Goal: Subscribe to service/newsletter

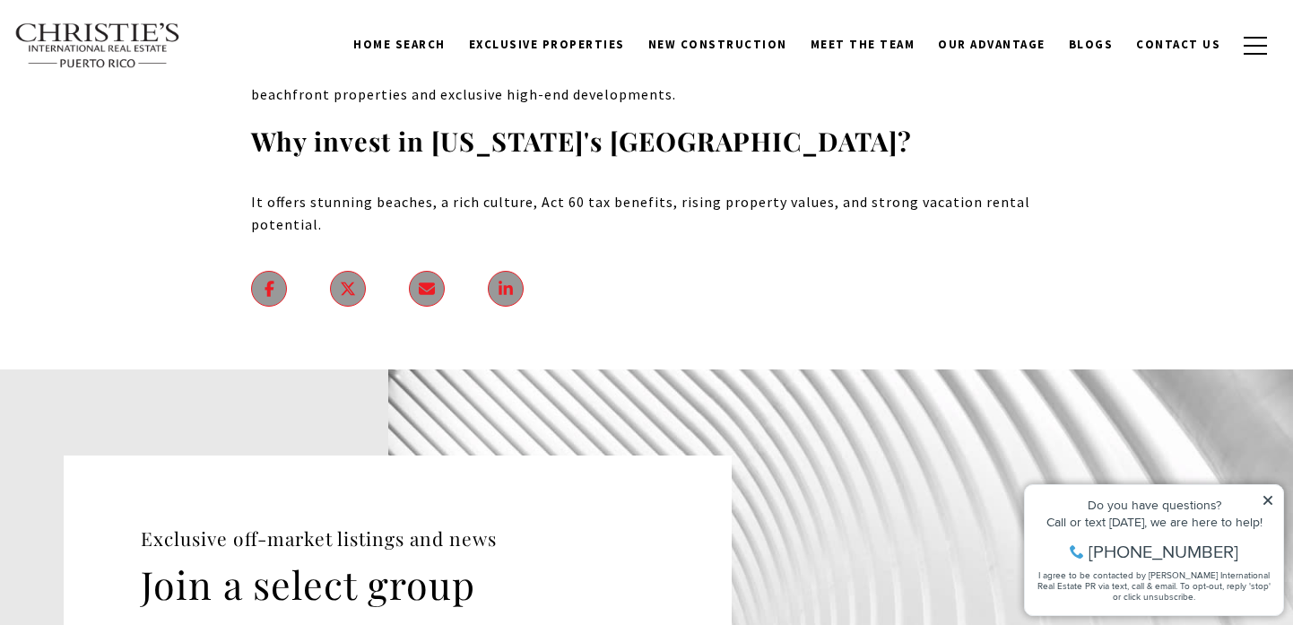
scroll to position [18154, 0]
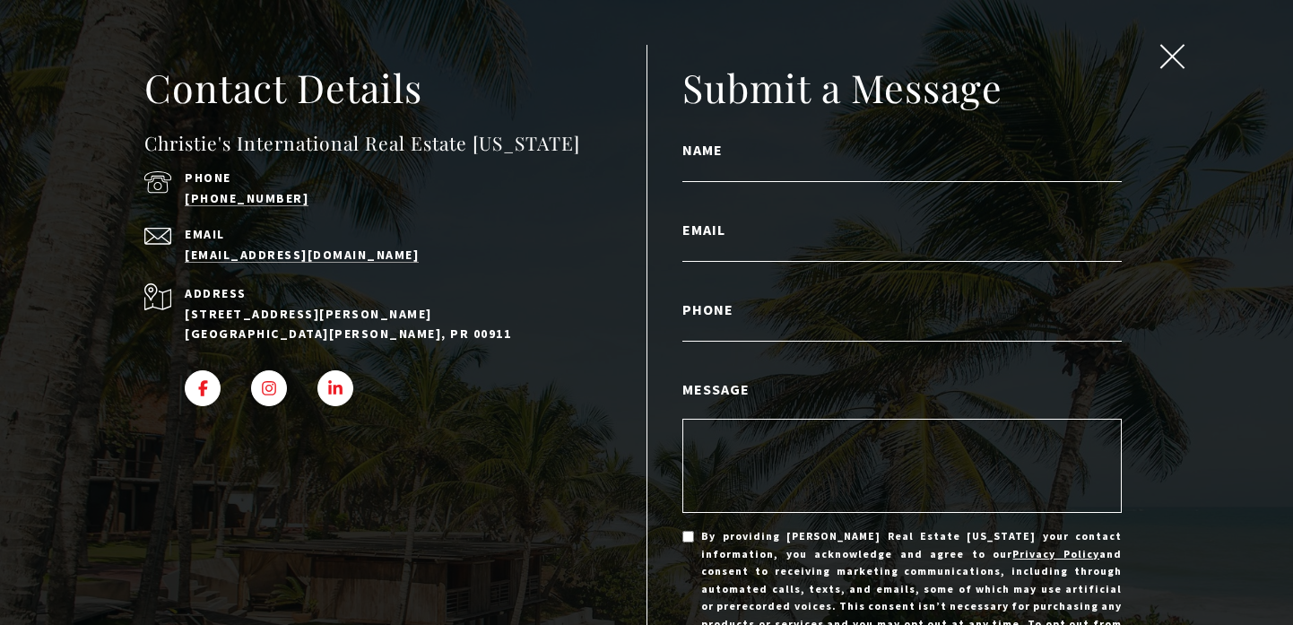
click at [726, 162] on input "Name" at bounding box center [903, 170] width 440 height 23
type input "**********"
click at [744, 255] on input "Email" at bounding box center [903, 250] width 440 height 23
type input "**********"
click at [733, 330] on input "Phone" at bounding box center [903, 329] width 440 height 23
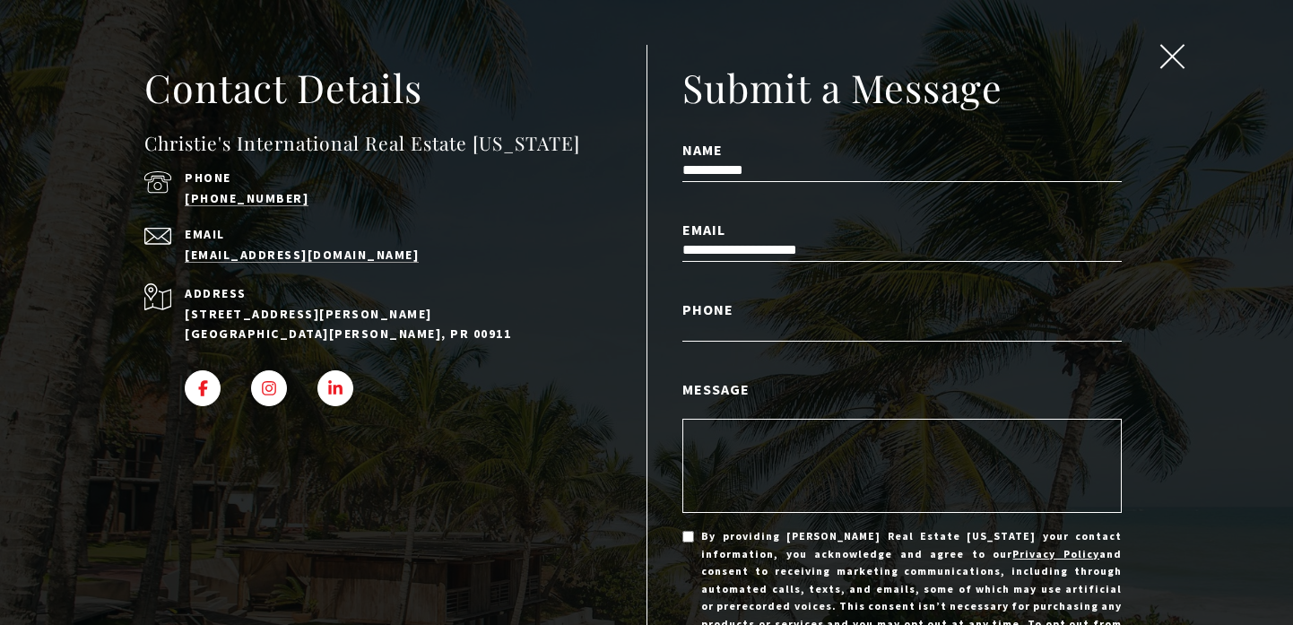
type input "**********"
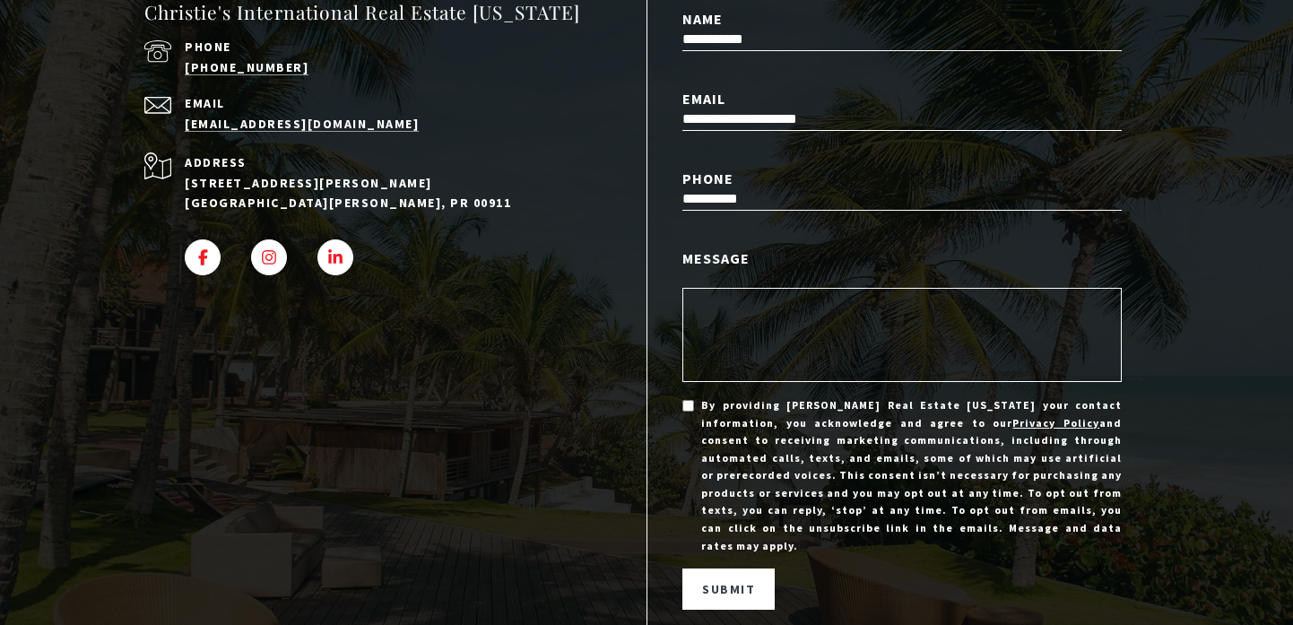
scroll to position [130, 0]
click at [758, 302] on textarea "Message" at bounding box center [903, 336] width 440 height 94
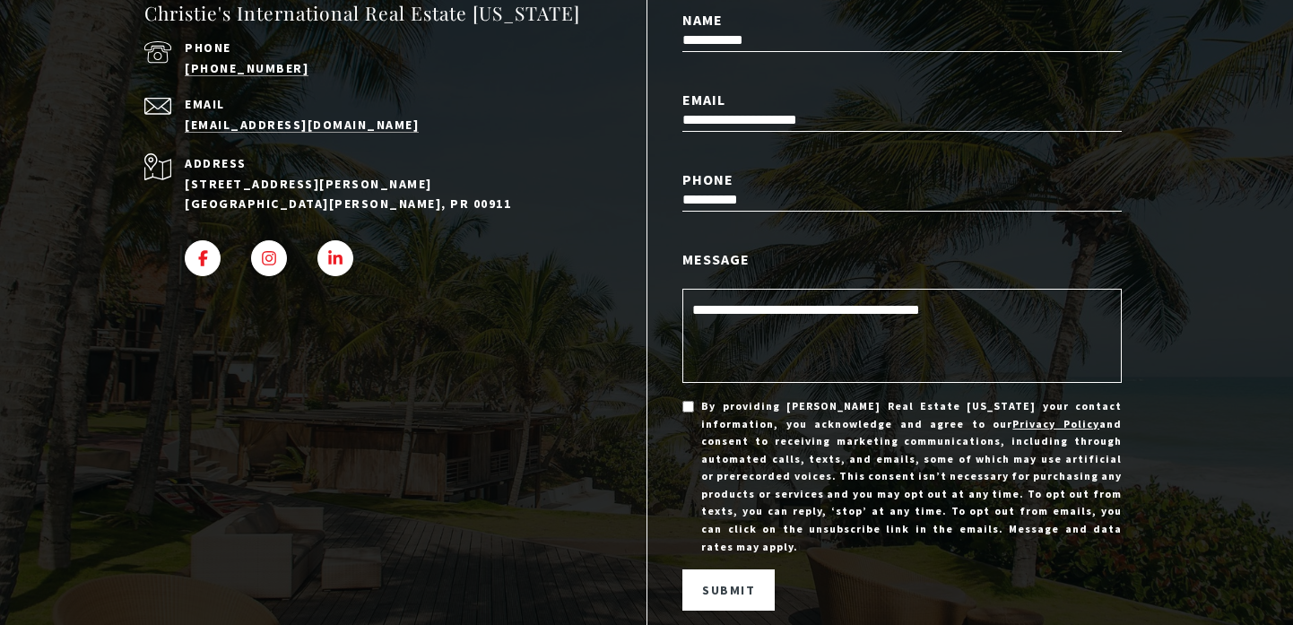
type textarea "**********"
click at [737, 582] on span "Submit" at bounding box center [728, 590] width 53 height 16
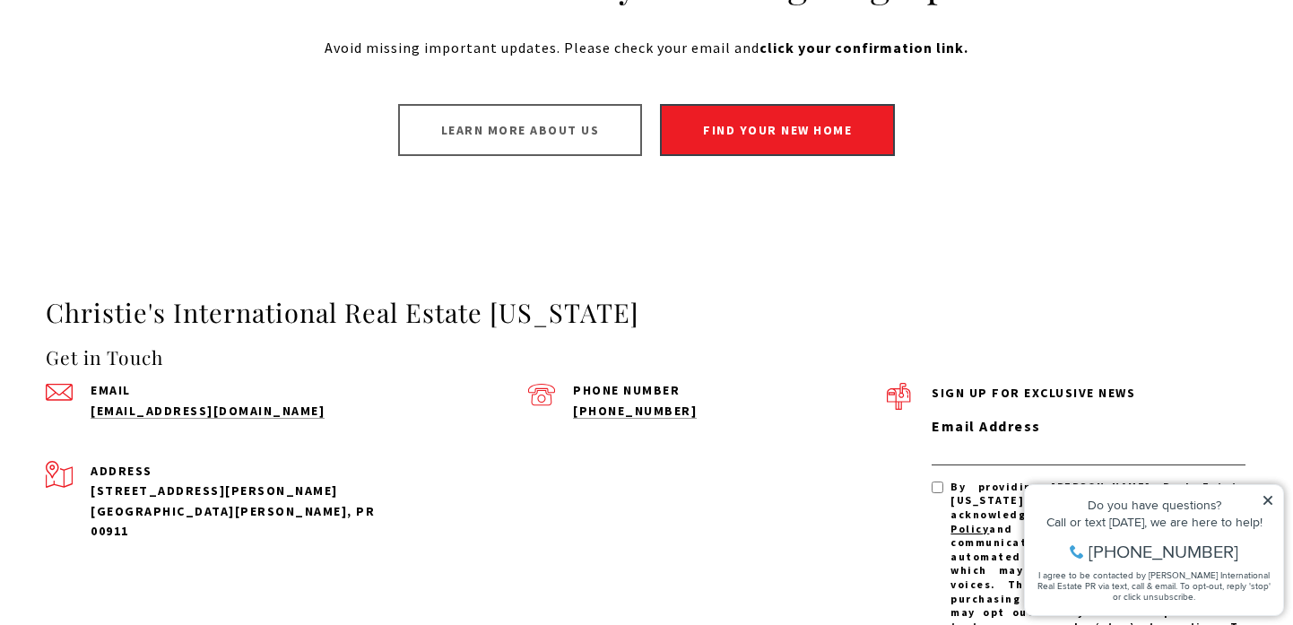
scroll to position [134, 0]
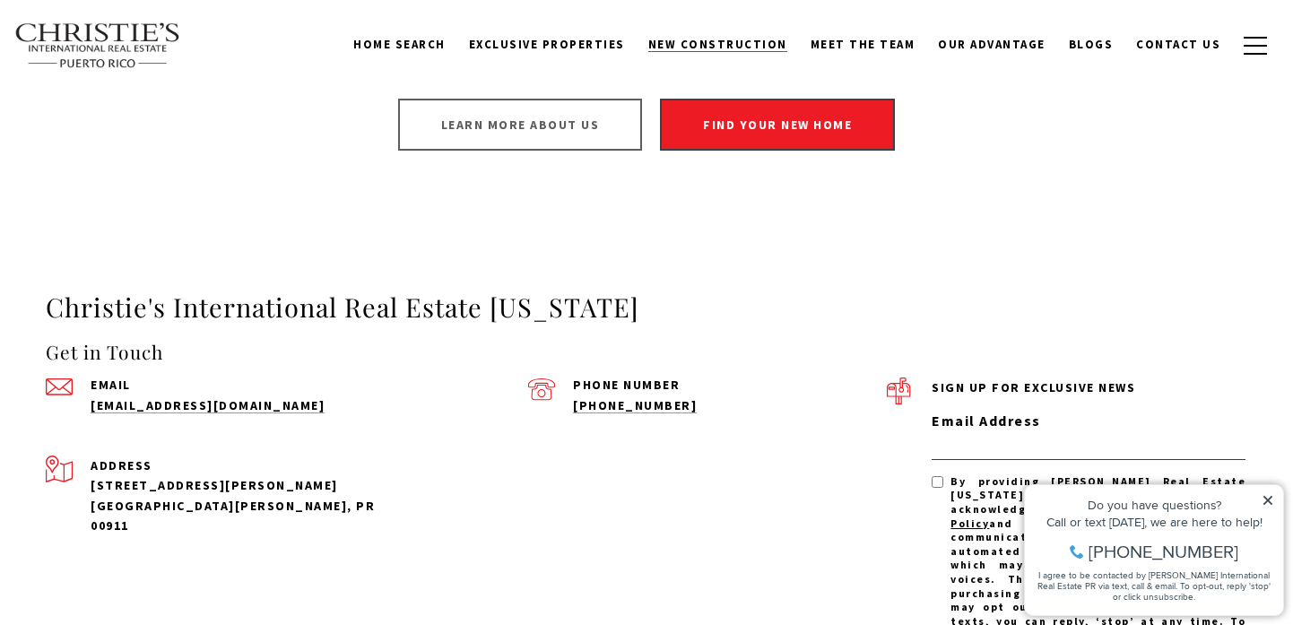
click at [735, 43] on span "New Construction" at bounding box center [717, 44] width 139 height 15
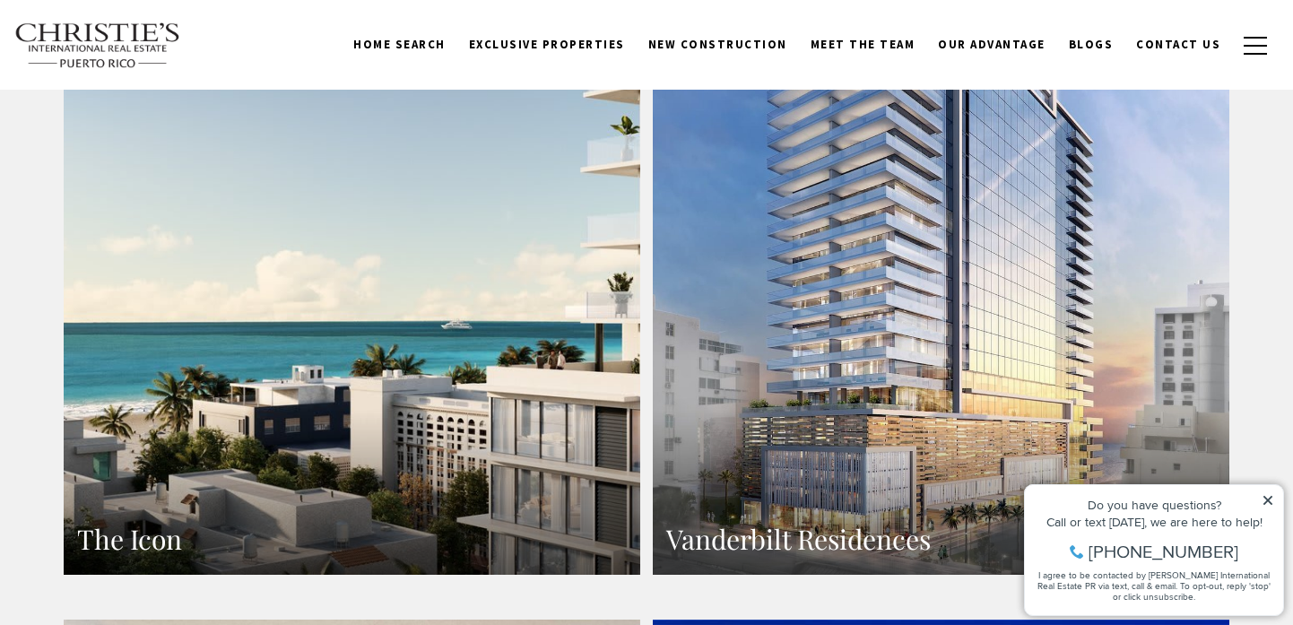
scroll to position [1283, 0]
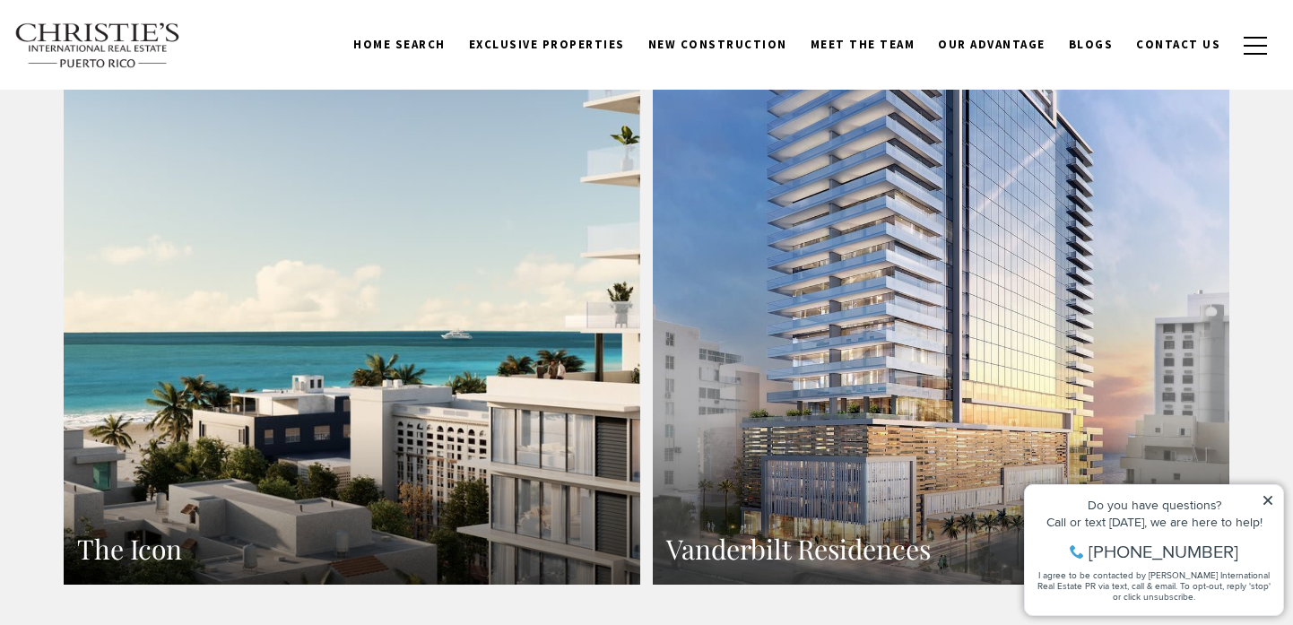
click at [513, 334] on link "The Icon" at bounding box center [352, 233] width 577 height 704
click at [238, 248] on link "The Icon" at bounding box center [352, 233] width 577 height 704
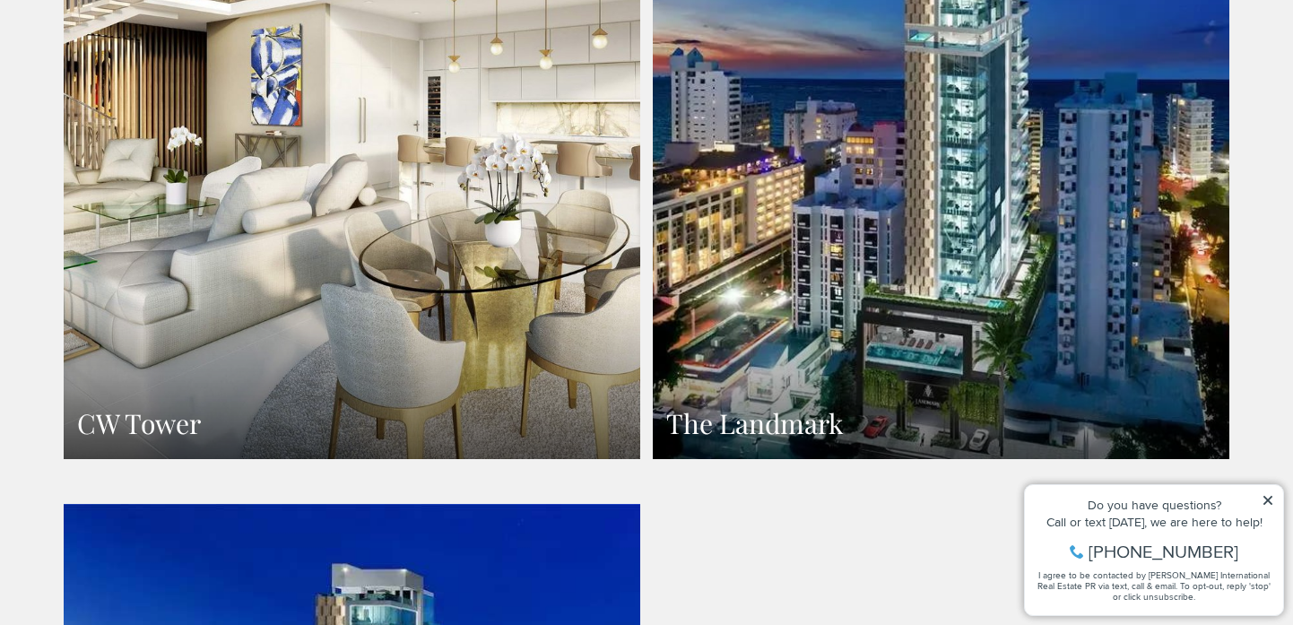
scroll to position [2166, 0]
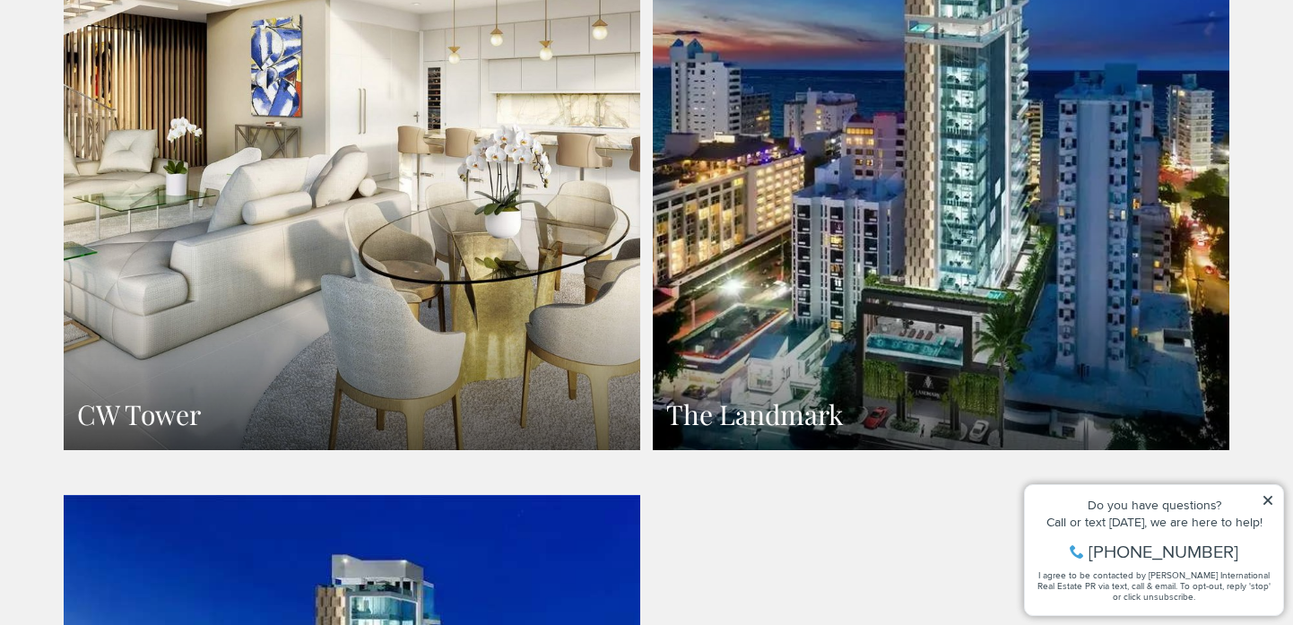
click at [385, 397] on h3 "CW Tower" at bounding box center [352, 414] width 550 height 35
click at [831, 397] on h3 "The Landmark" at bounding box center [941, 414] width 550 height 35
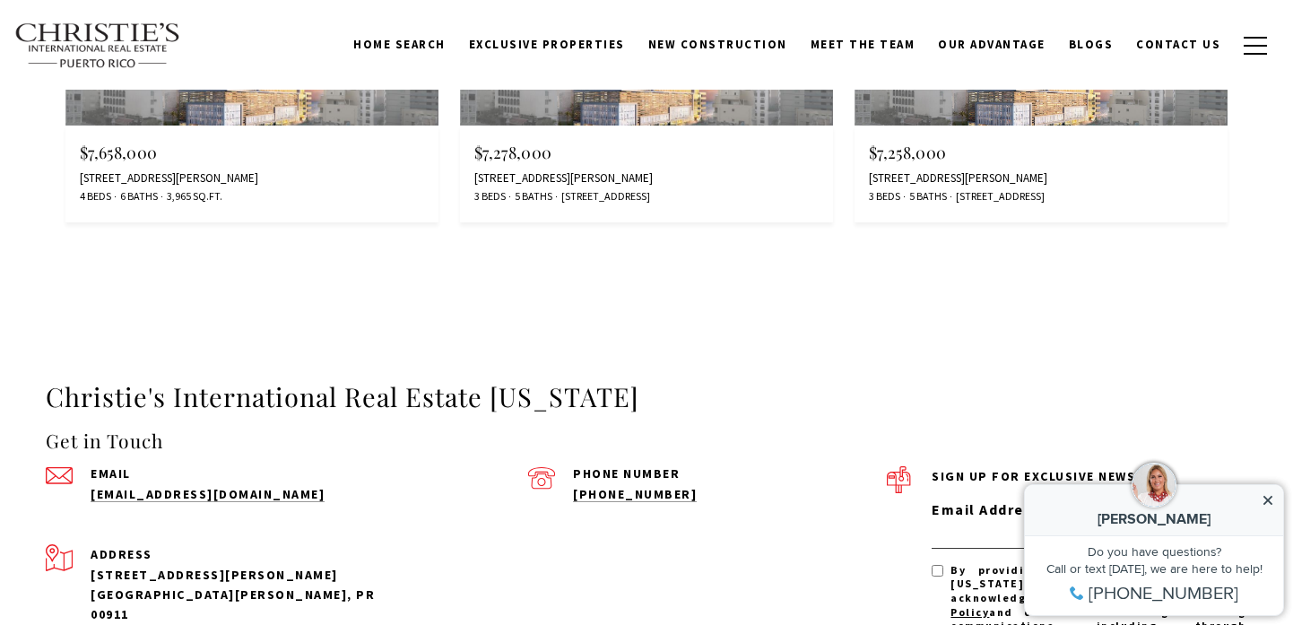
scroll to position [11299, 0]
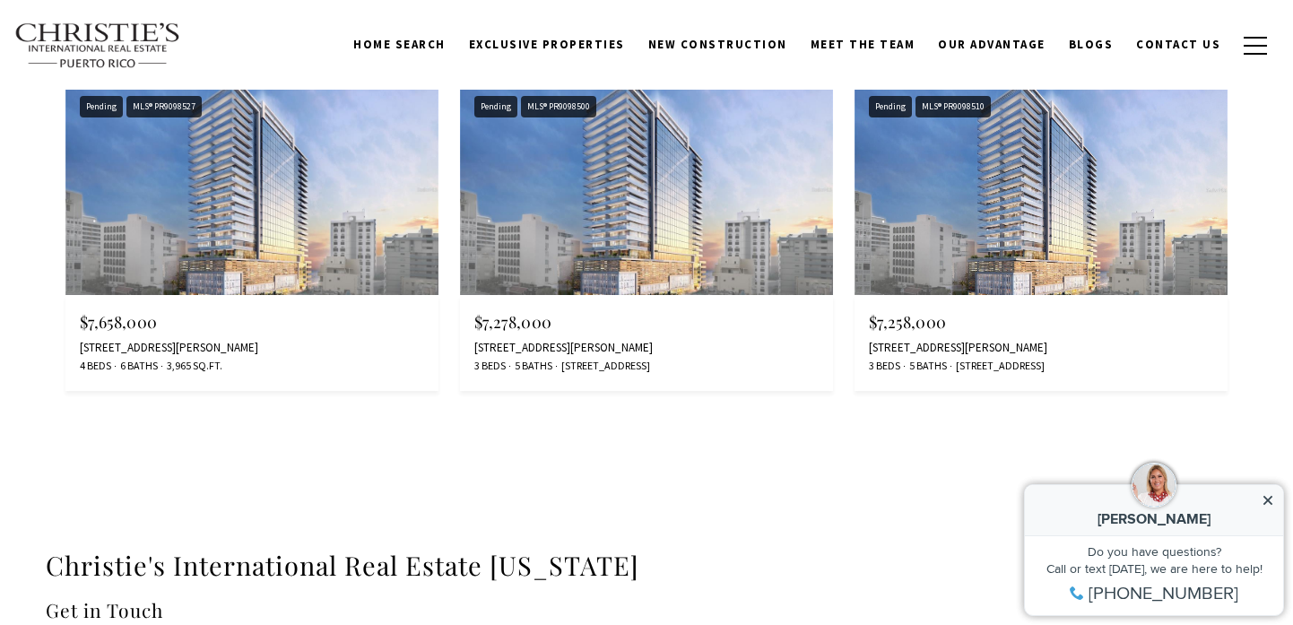
scroll to position [3026, 0]
